Goal: Task Accomplishment & Management: Use online tool/utility

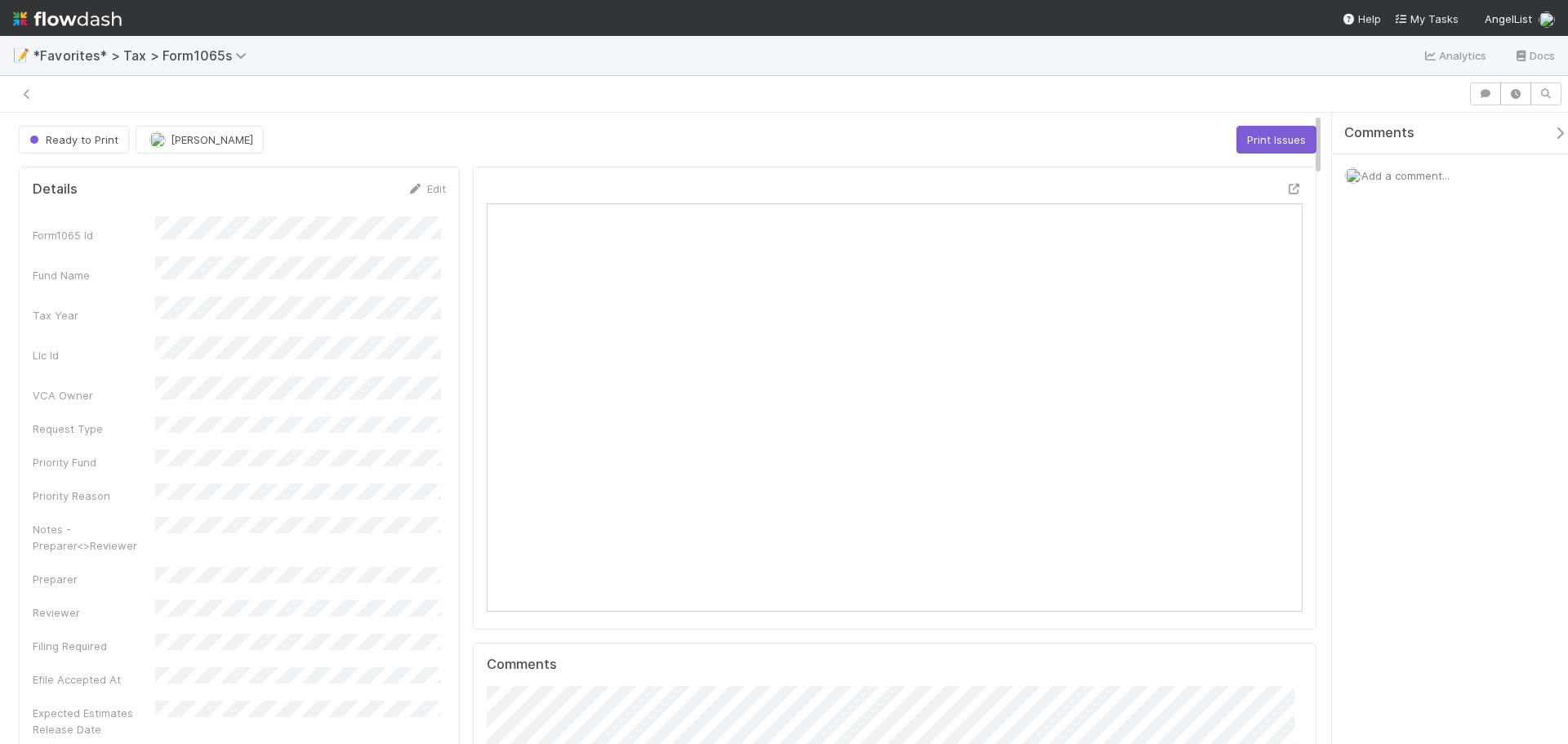
scroll to position [319, 796]
click at [23, 93] on icon at bounding box center [27, 94] width 17 height 11
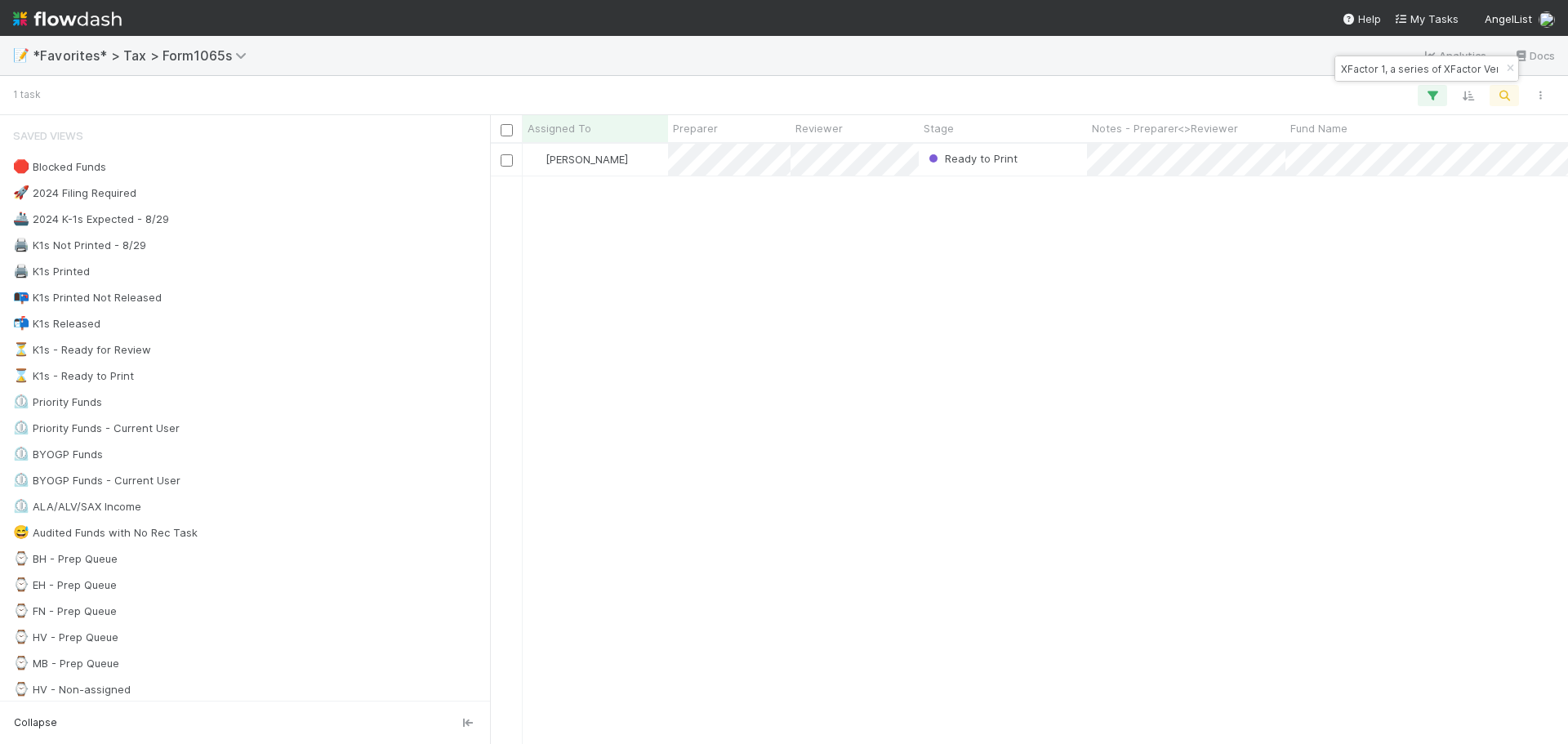
scroll to position [588, 1066]
click at [1508, 62] on button "button" at bounding box center [1510, 68] width 18 height 19
click at [1500, 96] on icon "button" at bounding box center [1505, 96] width 17 height 15
drag, startPoint x: 1421, startPoint y: 68, endPoint x: 1302, endPoint y: 60, distance: 119.3
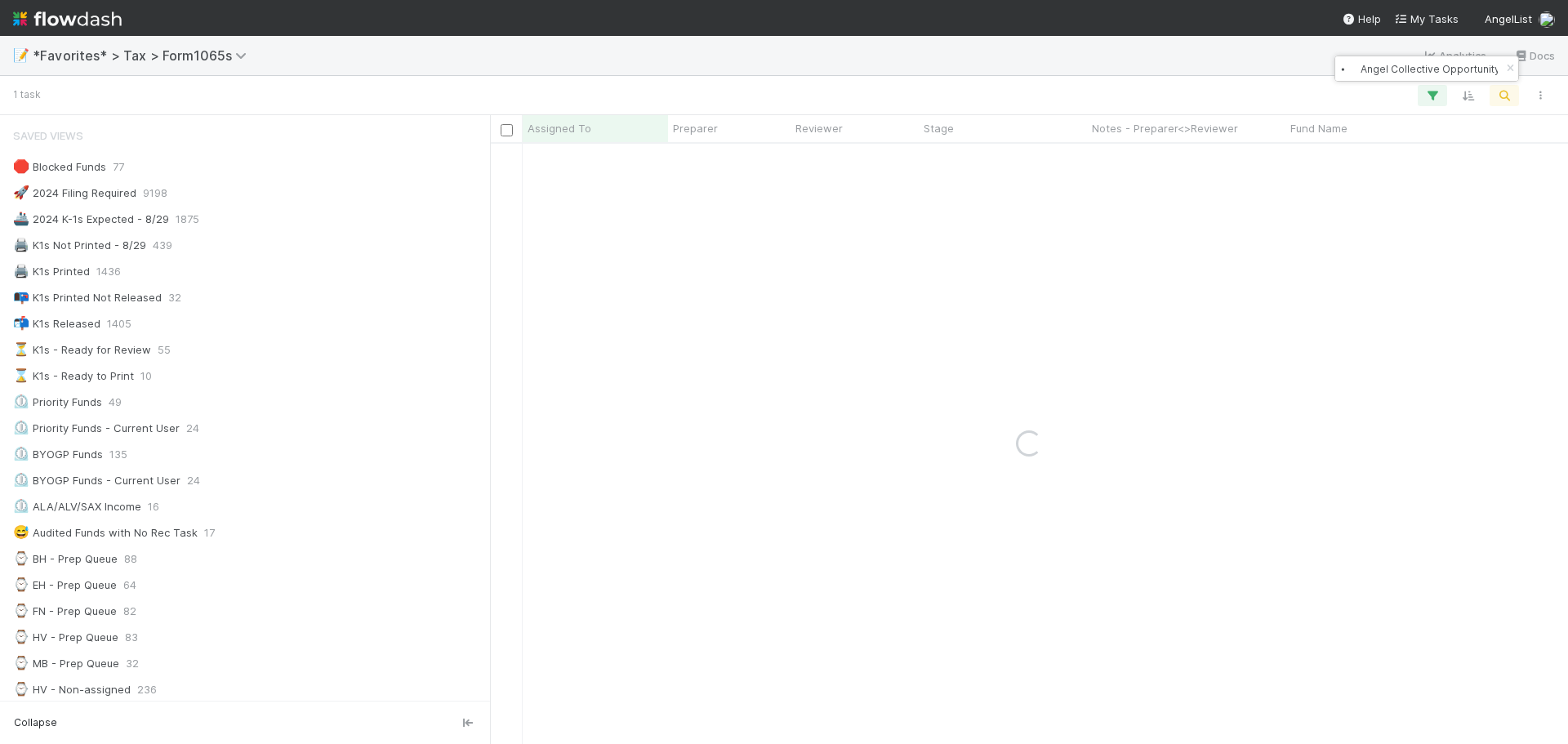
click at [1302, 60] on body "📝 *Favorites* > Tax > Form1065s Analytics Docs 1 task Assigned To Preparer Revi…" at bounding box center [784, 372] width 1568 height 744
click at [1364, 70] on input "⦁ Angel Collective Opportunity Fund, LP - C4" at bounding box center [1419, 68] width 163 height 19
type input "Angel Collective Opportunity Fund, LP - C4"
click at [1511, 70] on icon "button" at bounding box center [1510, 69] width 17 height 10
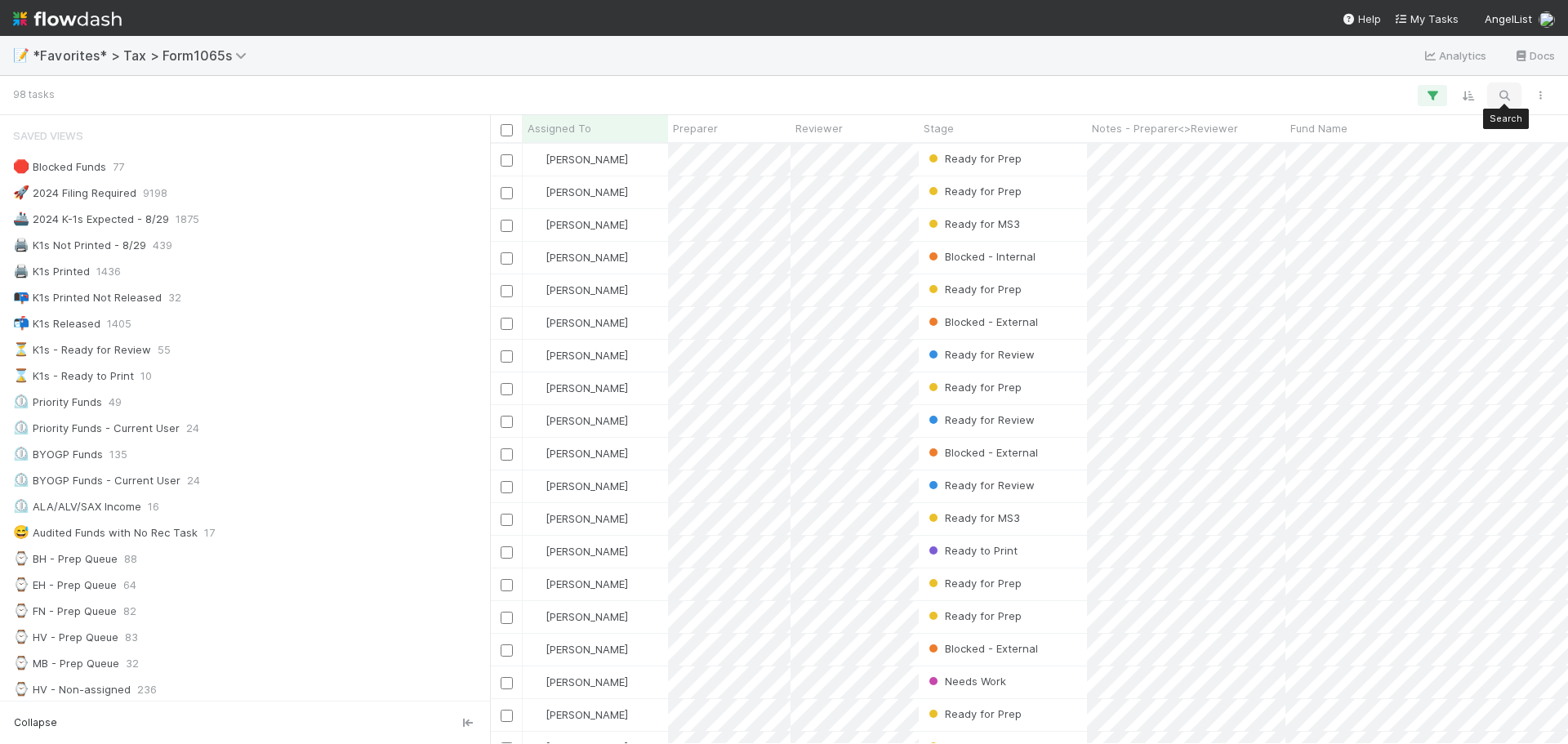
click at [1510, 92] on icon "button" at bounding box center [1505, 96] width 17 height 15
paste input "⦁ TF Fund XVII, a series of TF Capital, LP"
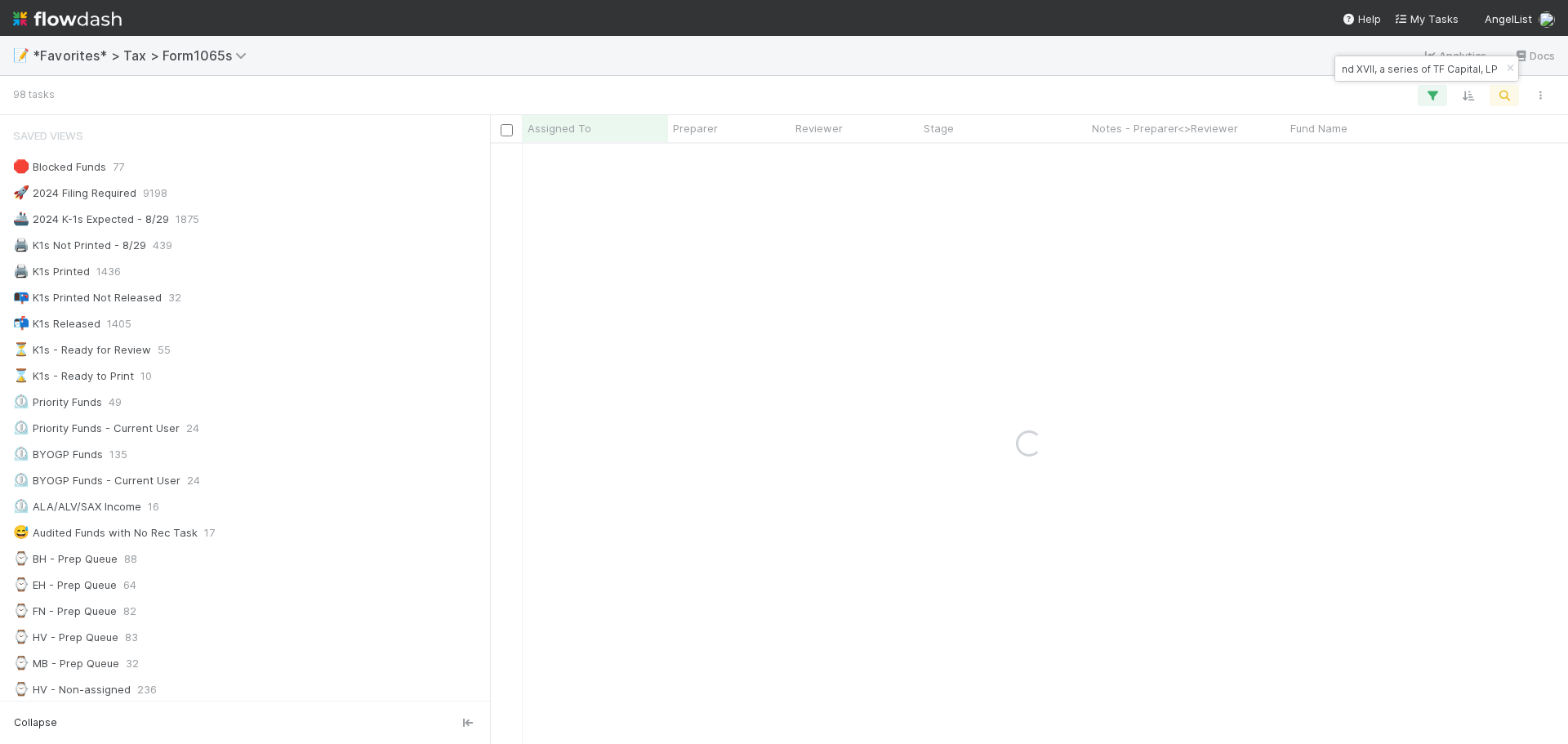
scroll to position [0, 0]
drag, startPoint x: 1431, startPoint y: 66, endPoint x: 1307, endPoint y: 80, distance: 124.8
click at [1307, 80] on body "📝 *Favorites* > Tax > Form1065s Analytics Docs 98 tasks Assigned To Preparer Re…" at bounding box center [784, 372] width 1568 height 744
click at [1360, 69] on input "⦁ TF Fund XVII, a series of TF Capital, LP" at bounding box center [1419, 68] width 163 height 19
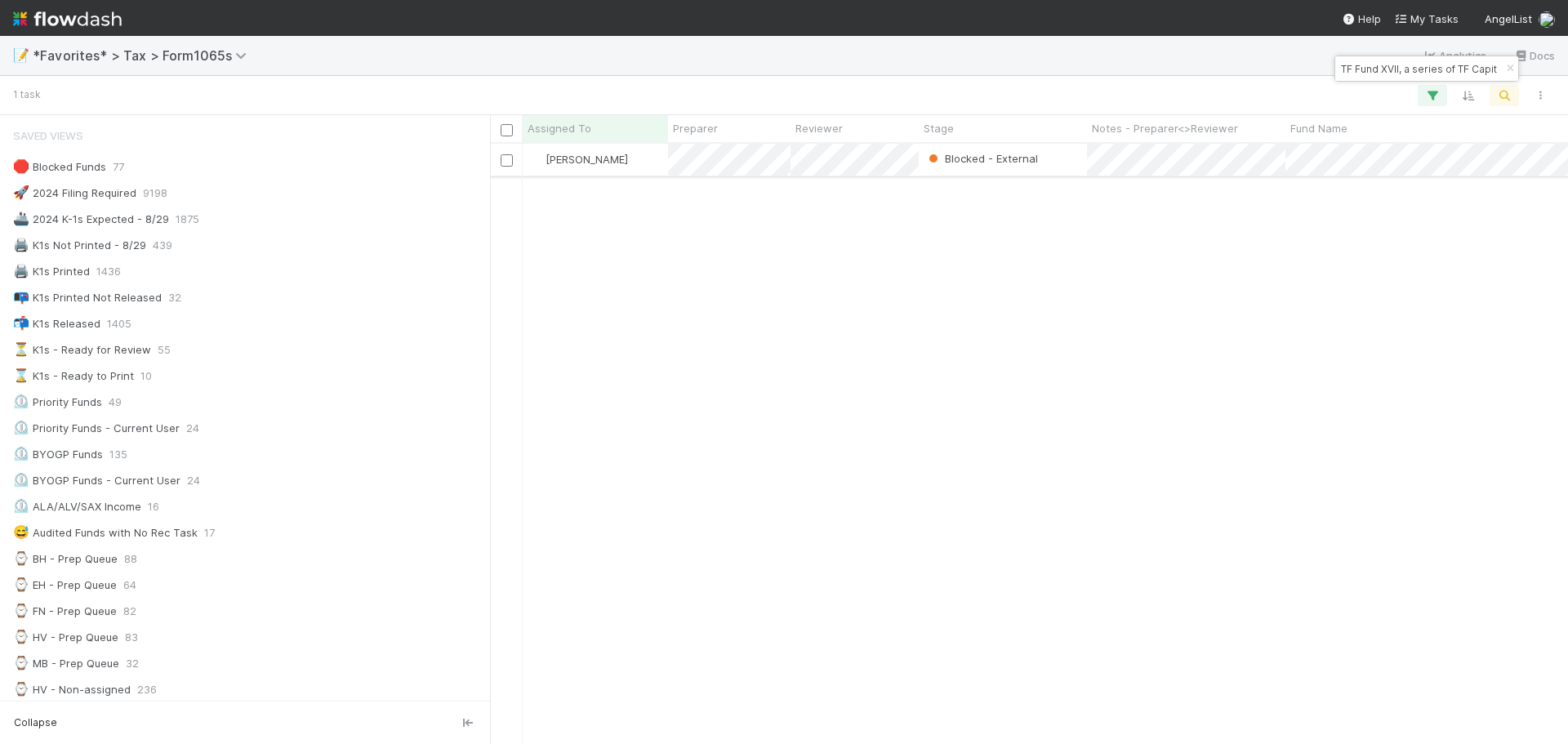
type input "TF Fund XVII, a series of TF Capital, LP"
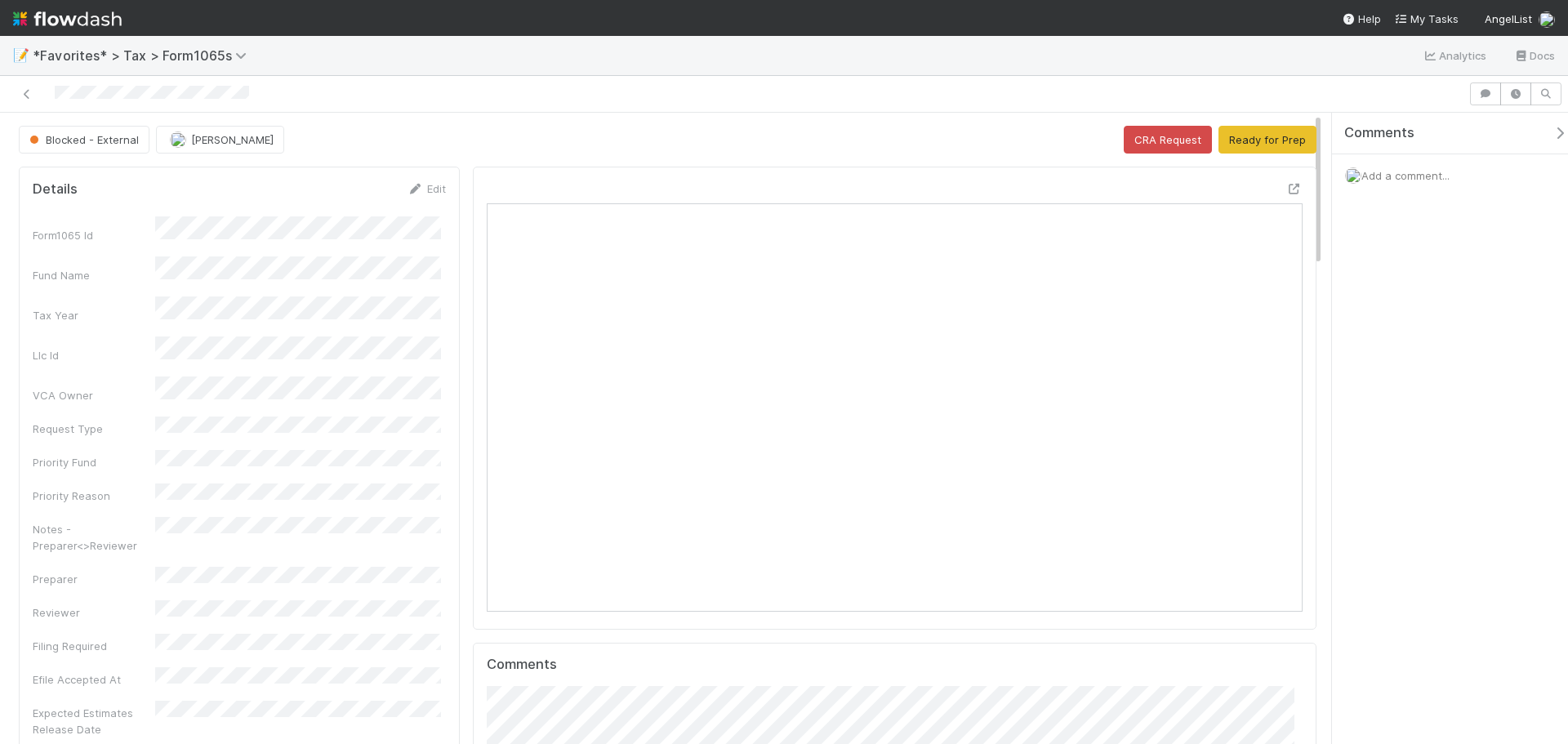
scroll to position [319, 796]
click at [1287, 192] on icon at bounding box center [1295, 189] width 17 height 11
click at [32, 92] on icon at bounding box center [27, 94] width 17 height 11
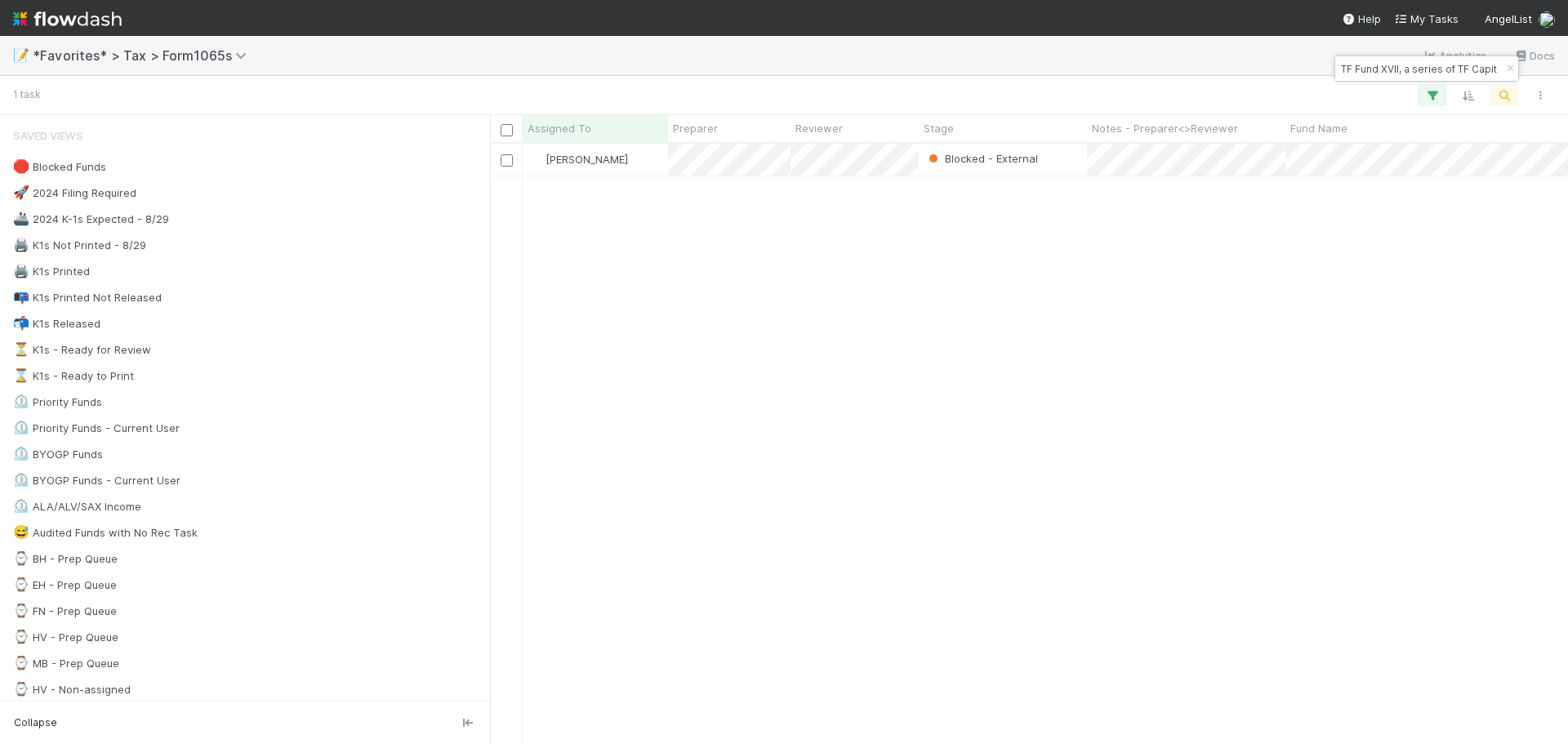
scroll to position [588, 1066]
click at [1066, 173] on div "Blocked - External" at bounding box center [1003, 160] width 168 height 32
click at [1508, 69] on icon "button" at bounding box center [1510, 69] width 17 height 10
click at [1502, 93] on icon "button" at bounding box center [1505, 96] width 17 height 15
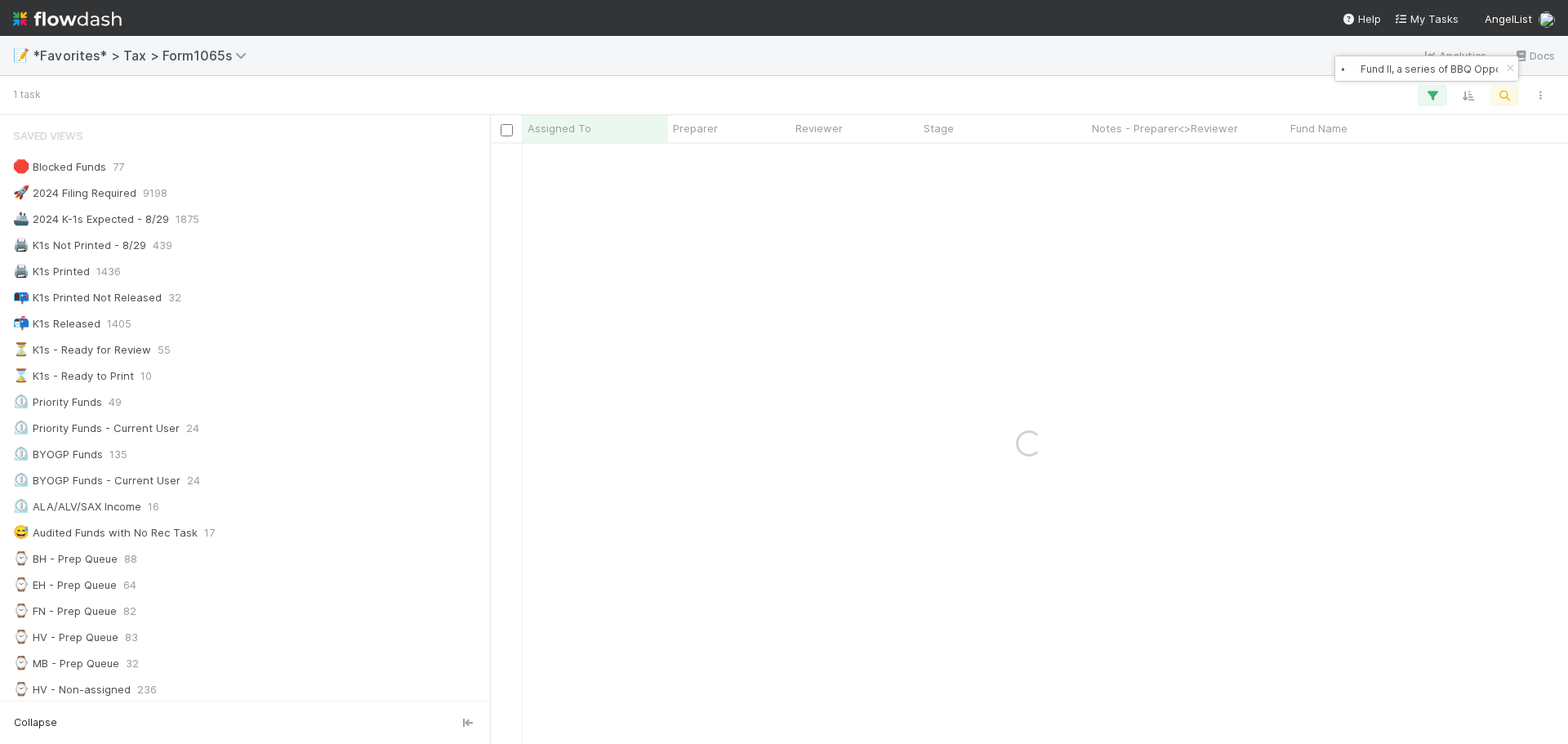
drag, startPoint x: 1371, startPoint y: 68, endPoint x: 1298, endPoint y: 78, distance: 73.7
click at [1297, 79] on body "📝 *Favorites* > Tax > Form1065s Analytics Docs 1 task Assigned To Preparer Revi…" at bounding box center [784, 372] width 1568 height 744
click at [1354, 75] on input "⦁ Fund II, a series of BBQ Opportunity Fund 0.1, LP" at bounding box center [1419, 68] width 163 height 19
click at [1362, 75] on input "⦁ Fund II, a series of BBQ Opportunity Fund 0.1, LP" at bounding box center [1419, 68] width 163 height 19
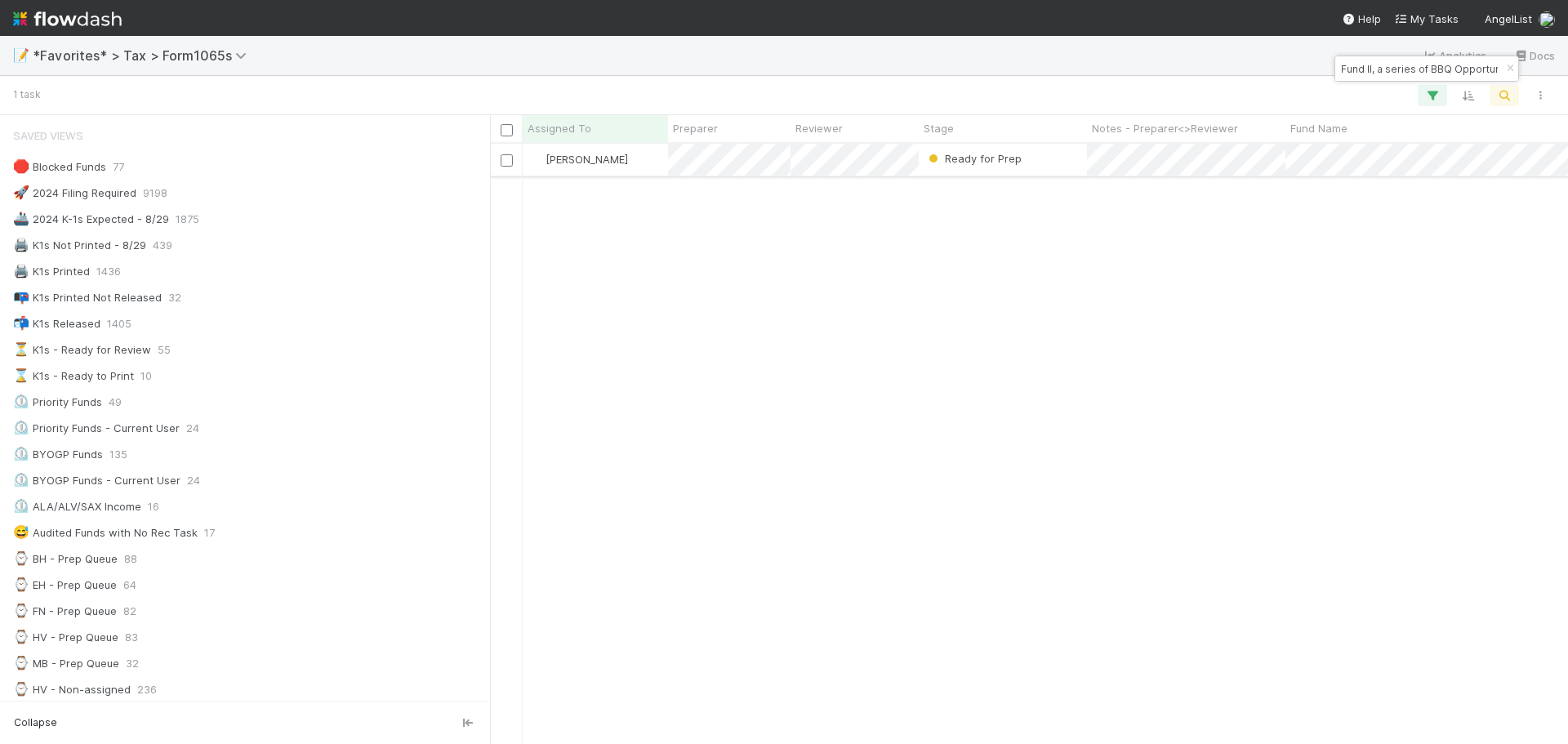
type input "Fund II, a series of BBQ Opportunity Fund 0.1, LP"
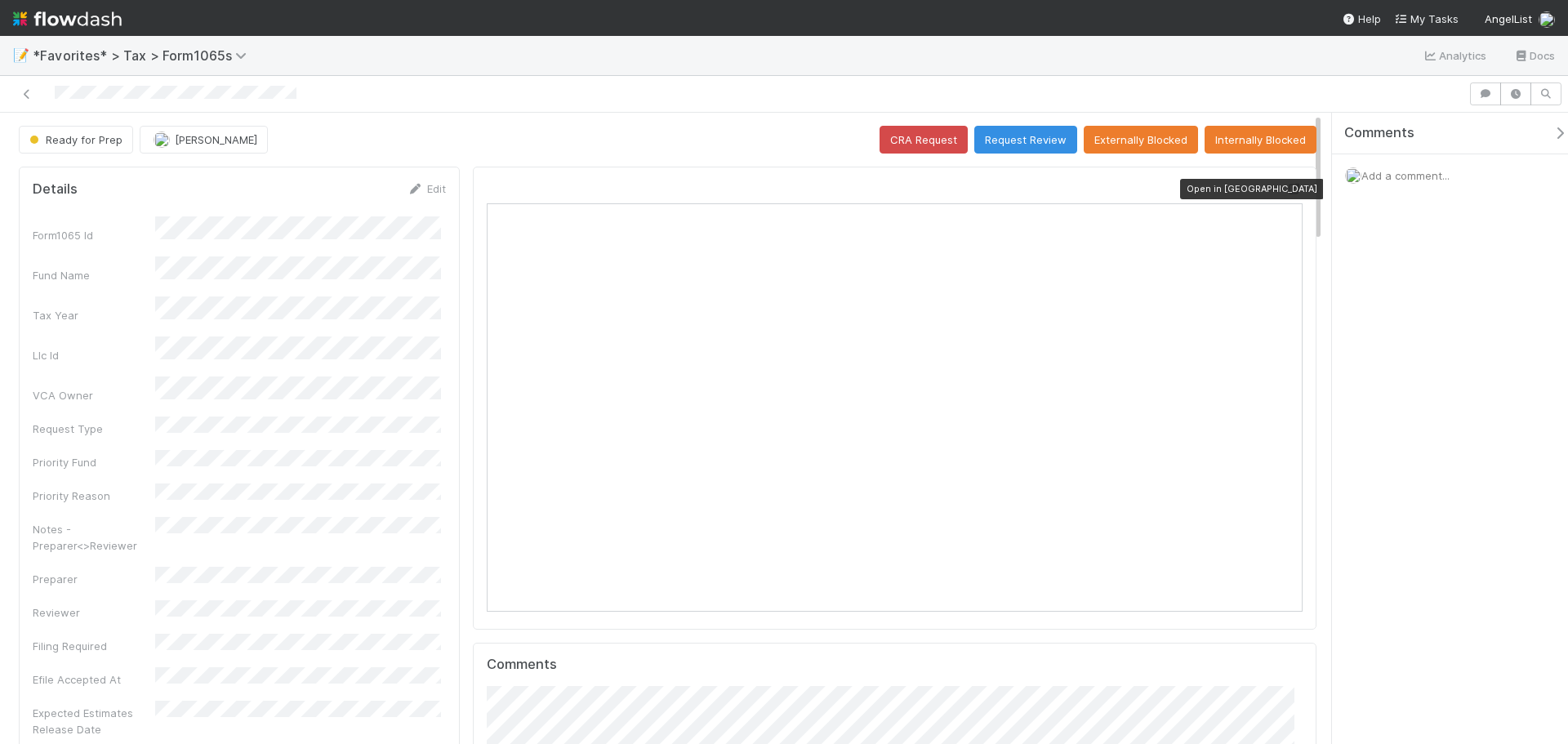
scroll to position [319, 796]
click at [1288, 184] on icon at bounding box center [1295, 189] width 17 height 11
click at [1287, 189] on icon at bounding box center [1295, 189] width 17 height 11
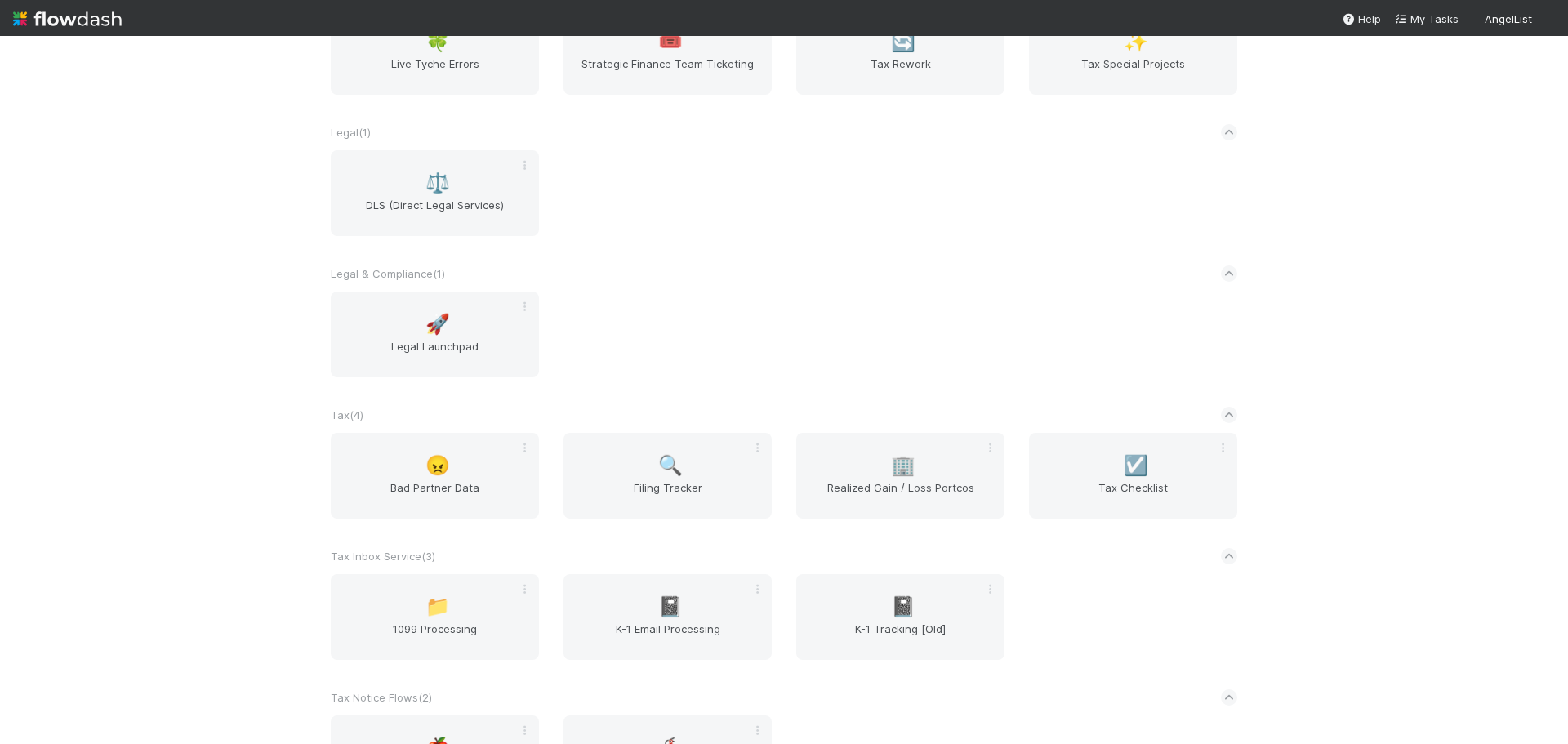
scroll to position [1667, 0]
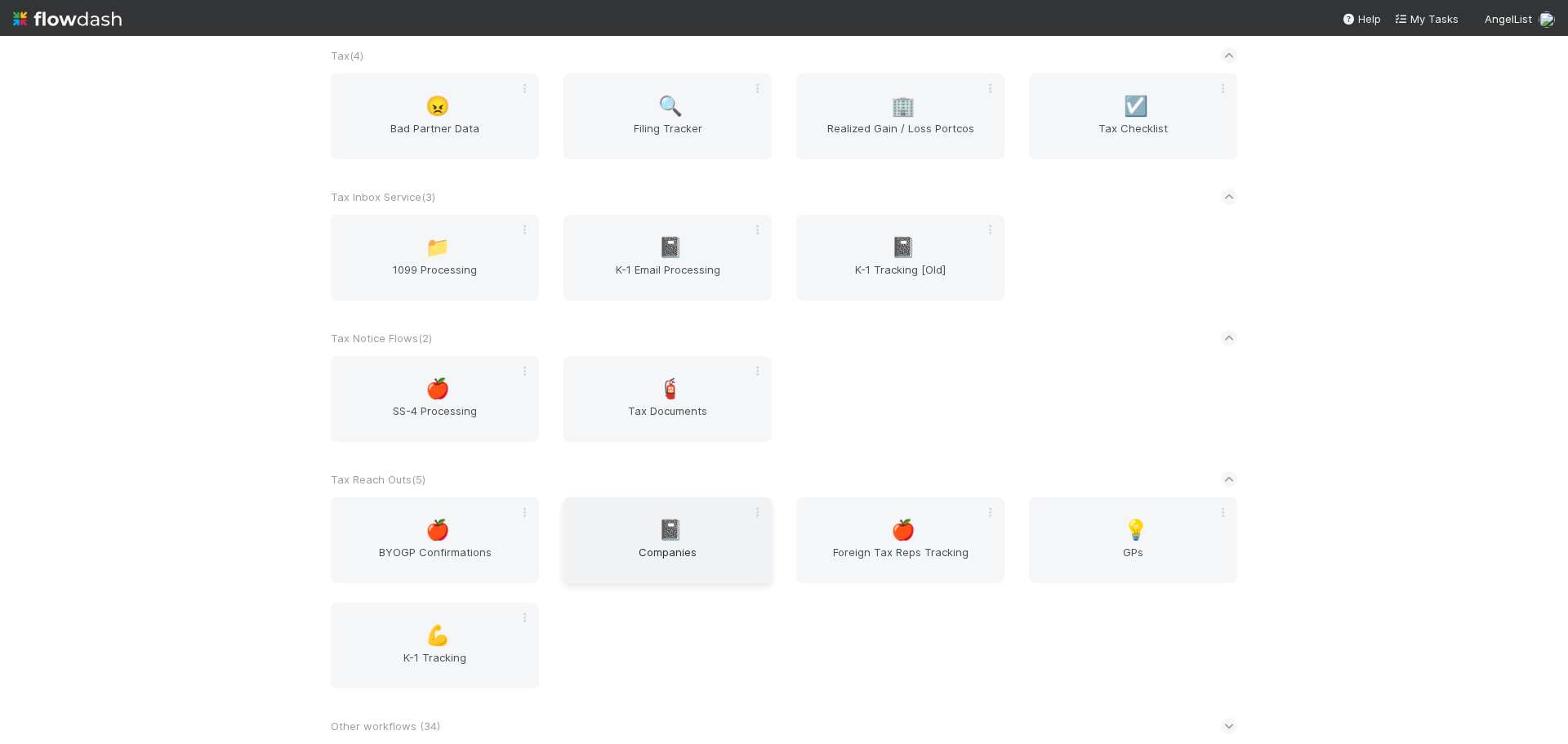
click at [667, 522] on span "📓" at bounding box center [670, 530] width 24 height 21
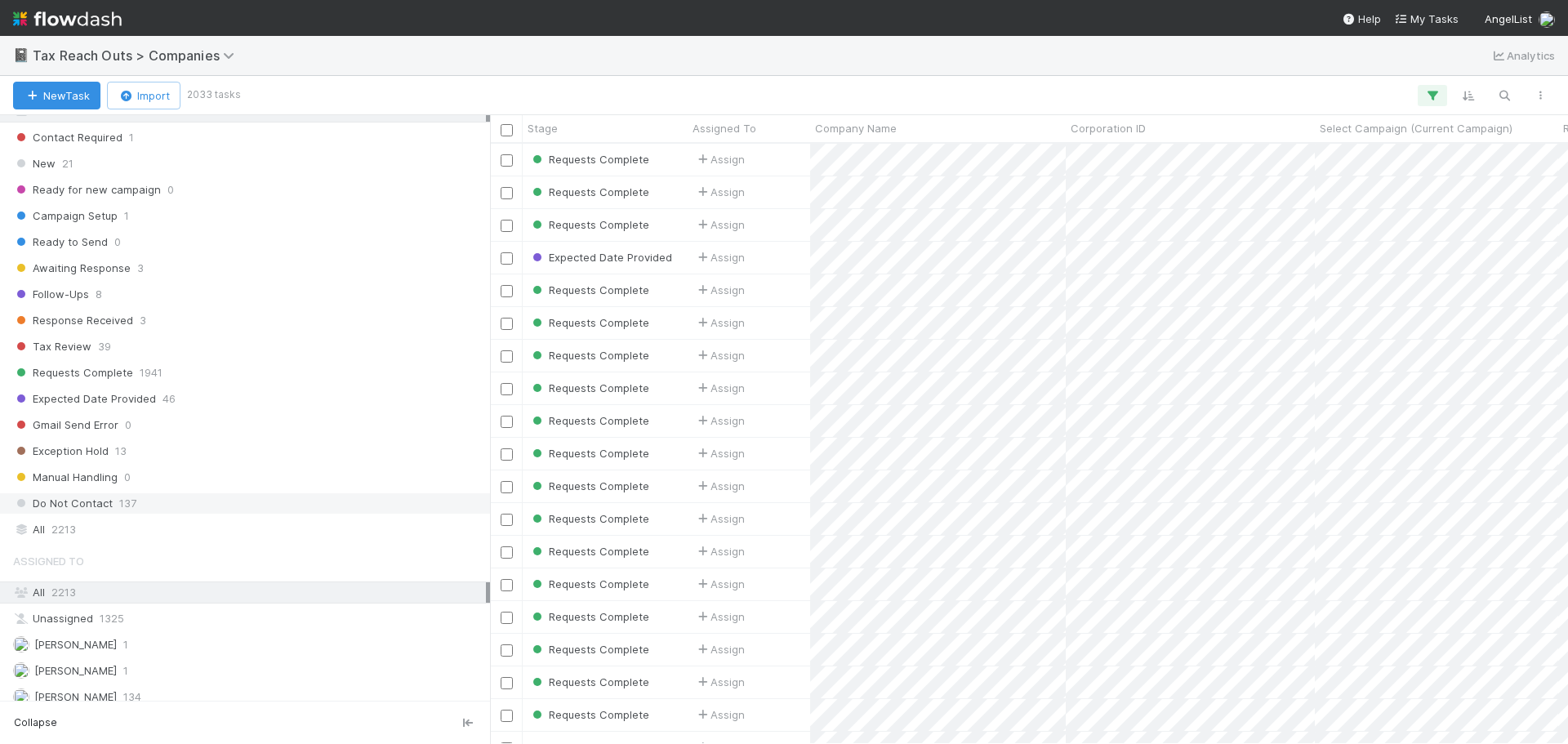
scroll to position [409, 0]
click at [121, 524] on div "All 2213" at bounding box center [250, 527] width 473 height 20
click at [1503, 89] on icon "button" at bounding box center [1505, 96] width 17 height 15
type input "Tokenfolio Series XVIII"
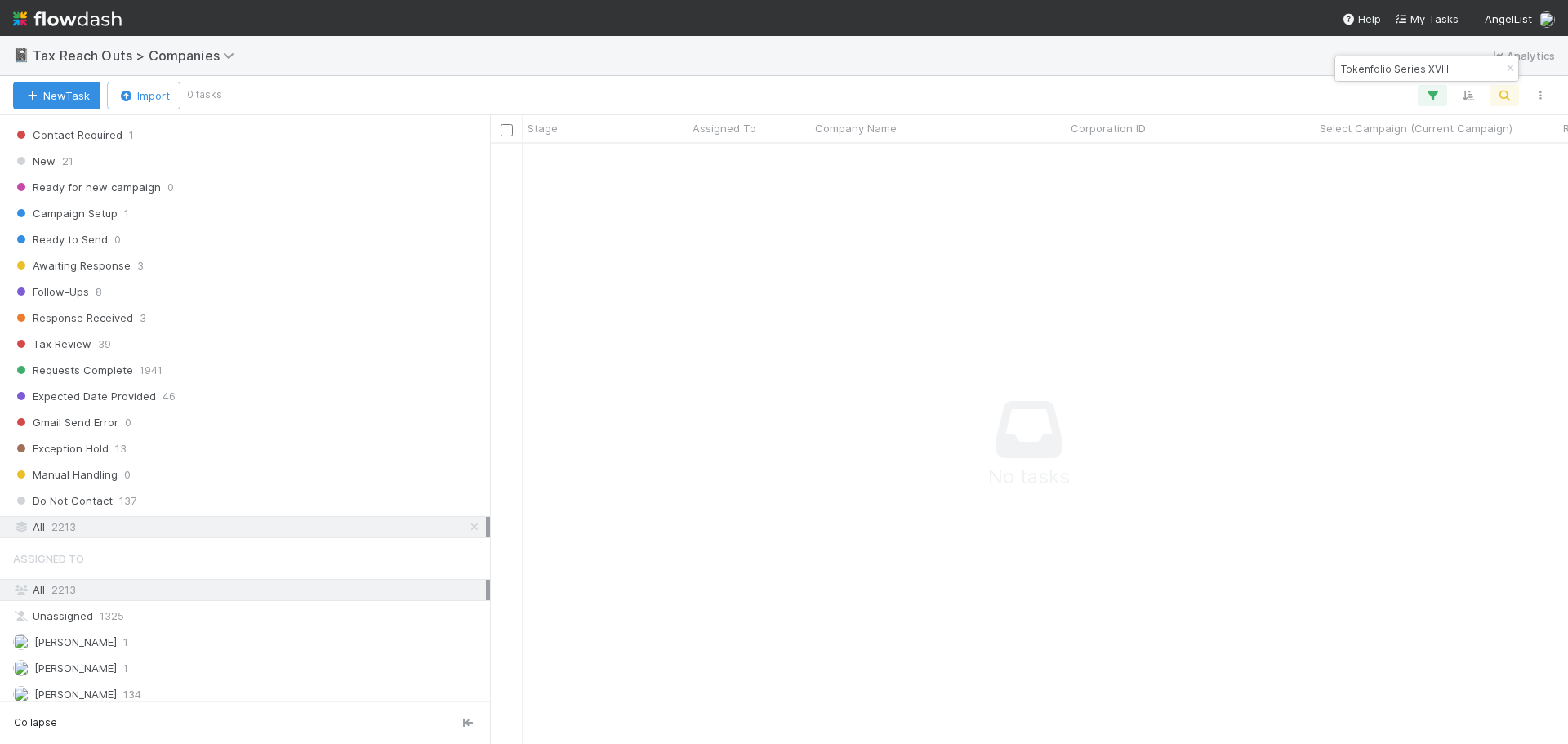
scroll to position [576, 1066]
drag, startPoint x: 1449, startPoint y: 69, endPoint x: 1339, endPoint y: 69, distance: 110.0
click at [1339, 69] on input "Tokenfolio Series XVIII" at bounding box center [1419, 68] width 163 height 19
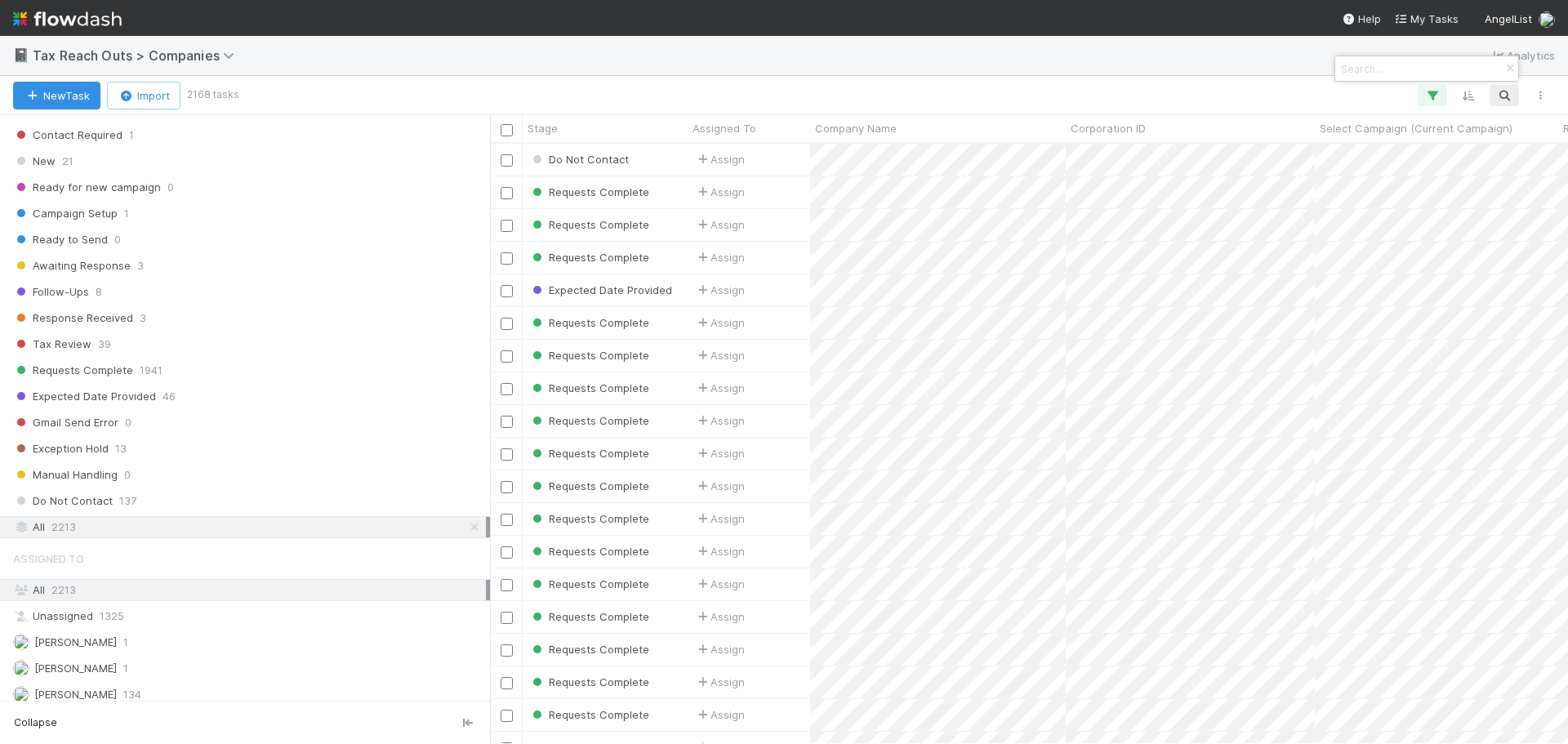
scroll to position [13, 13]
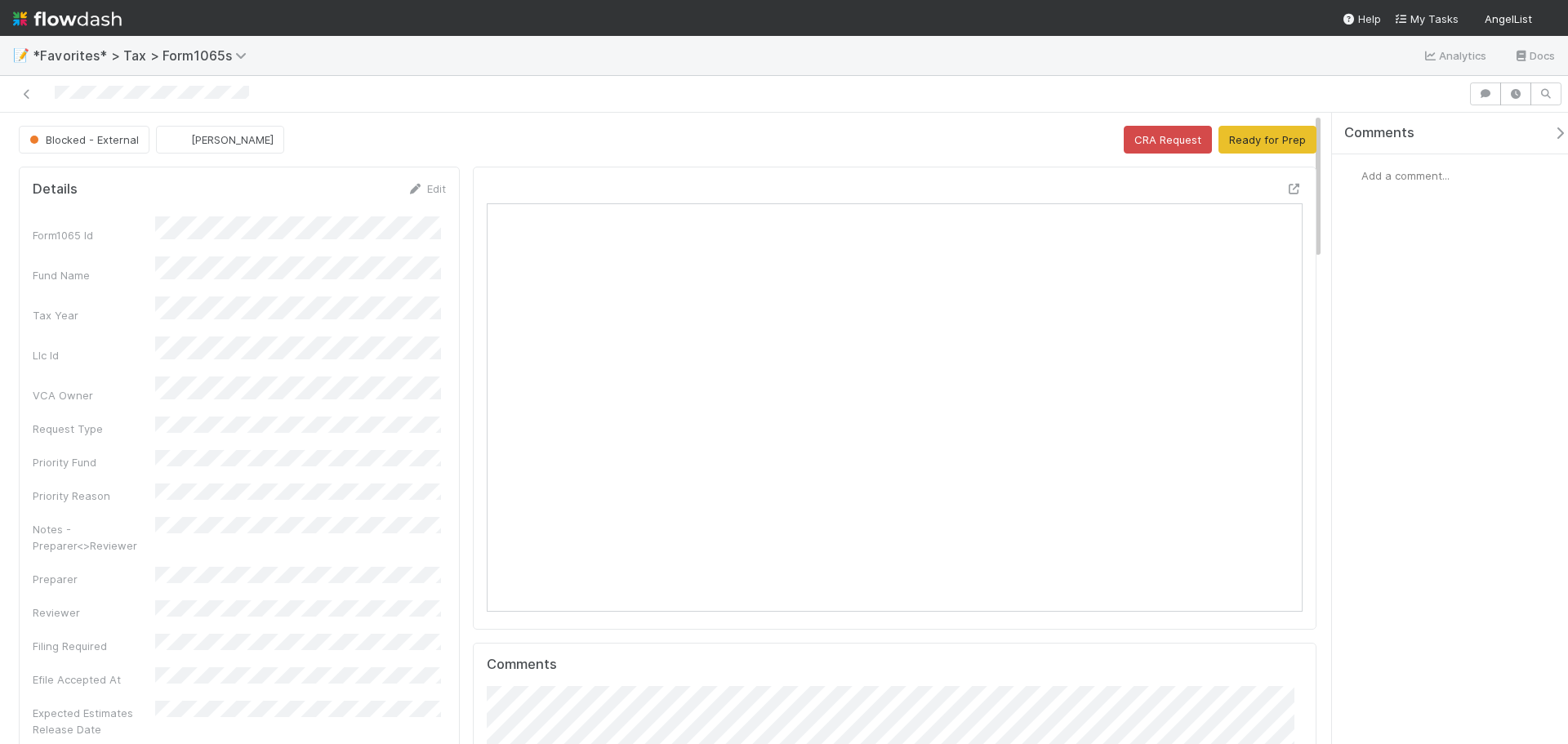
scroll to position [319, 796]
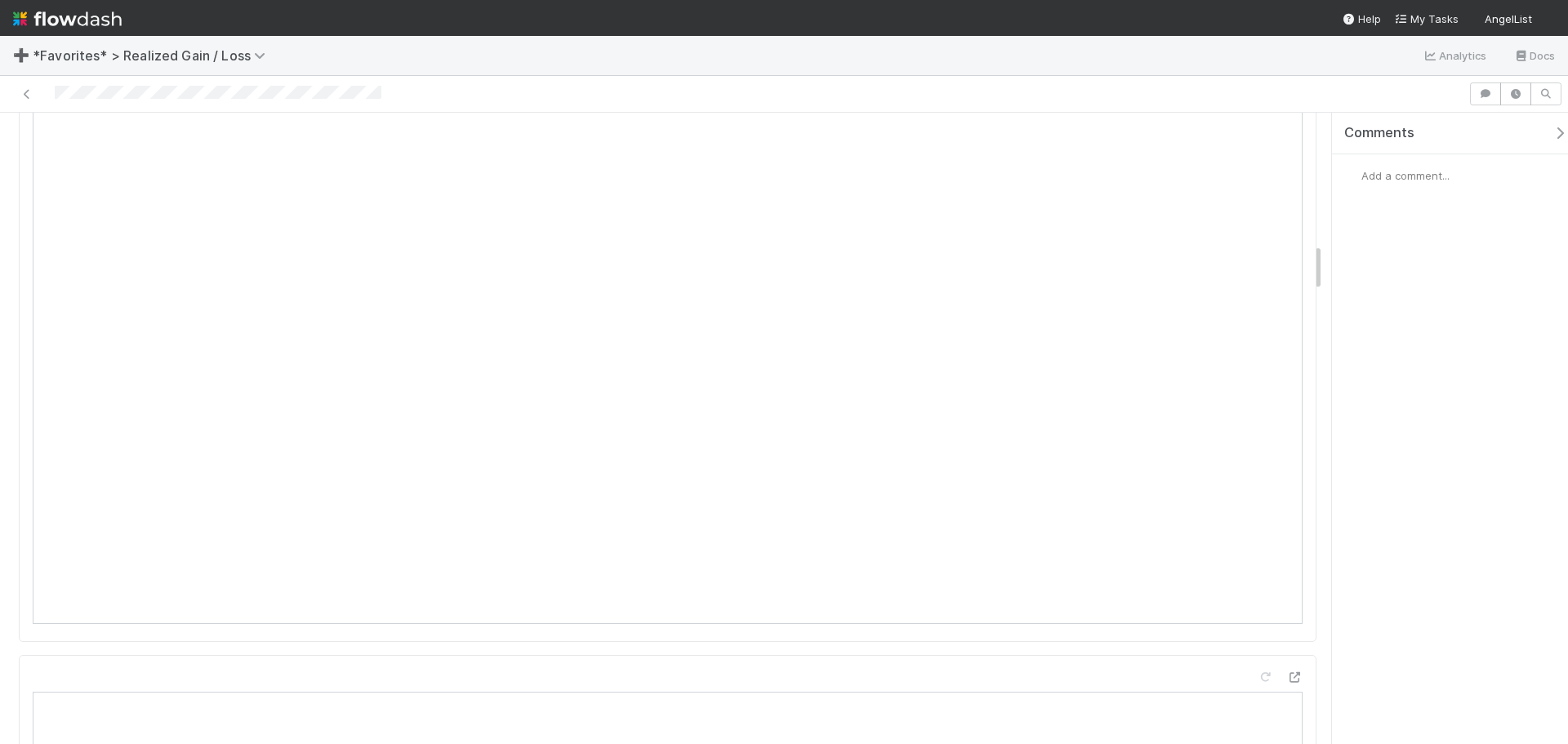
scroll to position [2206, 0]
